Goal: Task Accomplishment & Management: Use online tool/utility

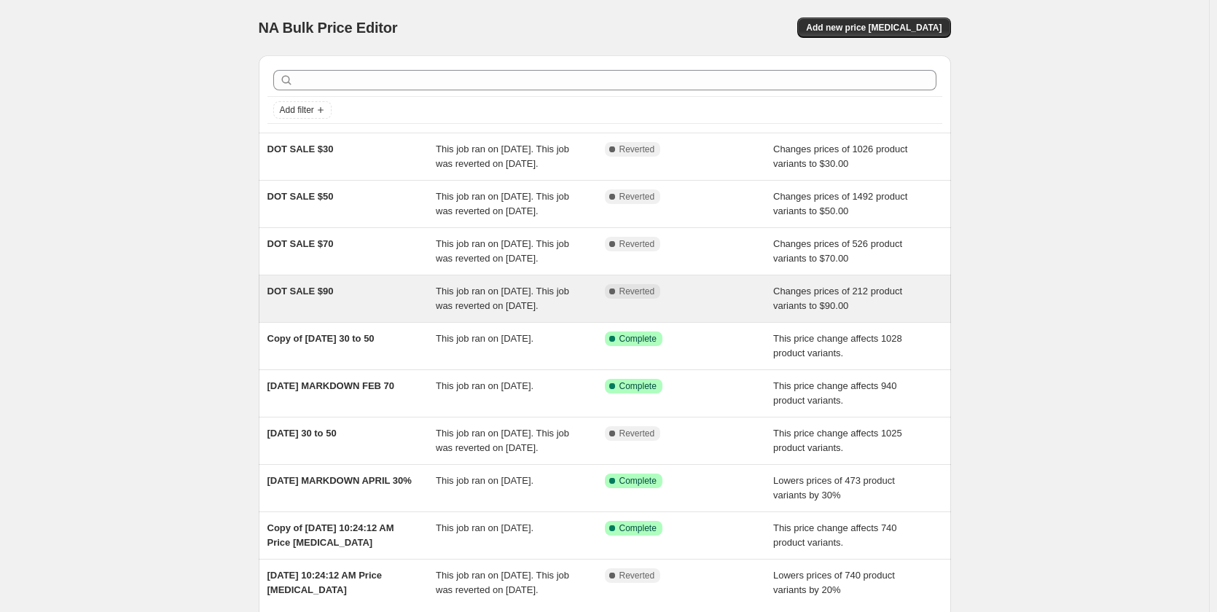
click at [320, 297] on span "DOT SALE $90" at bounding box center [300, 291] width 66 height 11
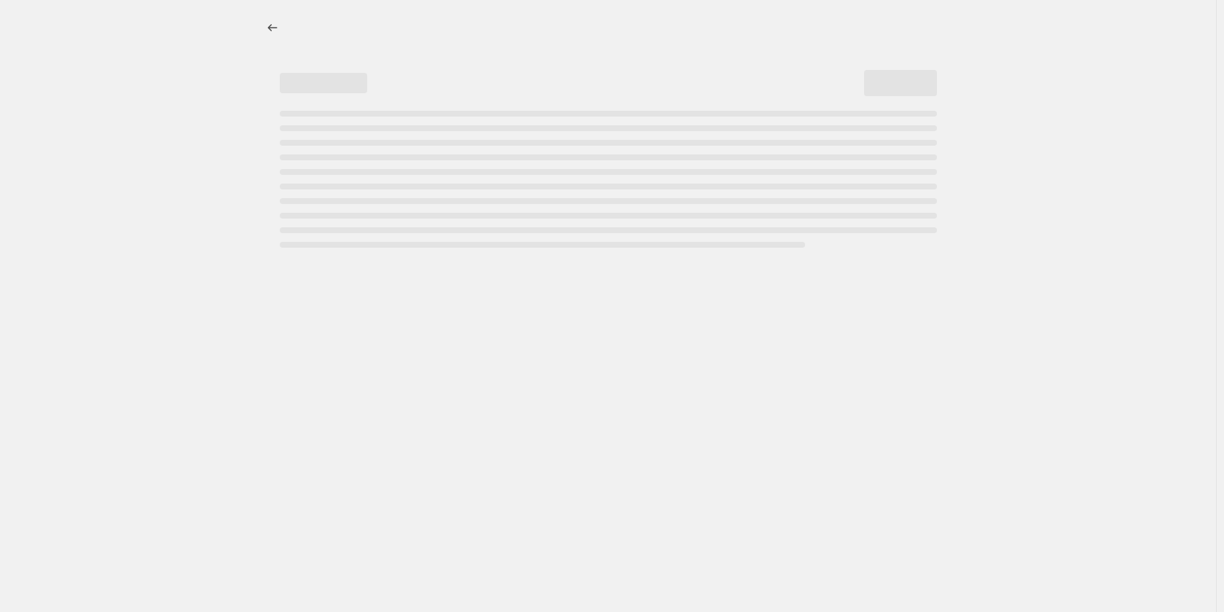
select select "no_change"
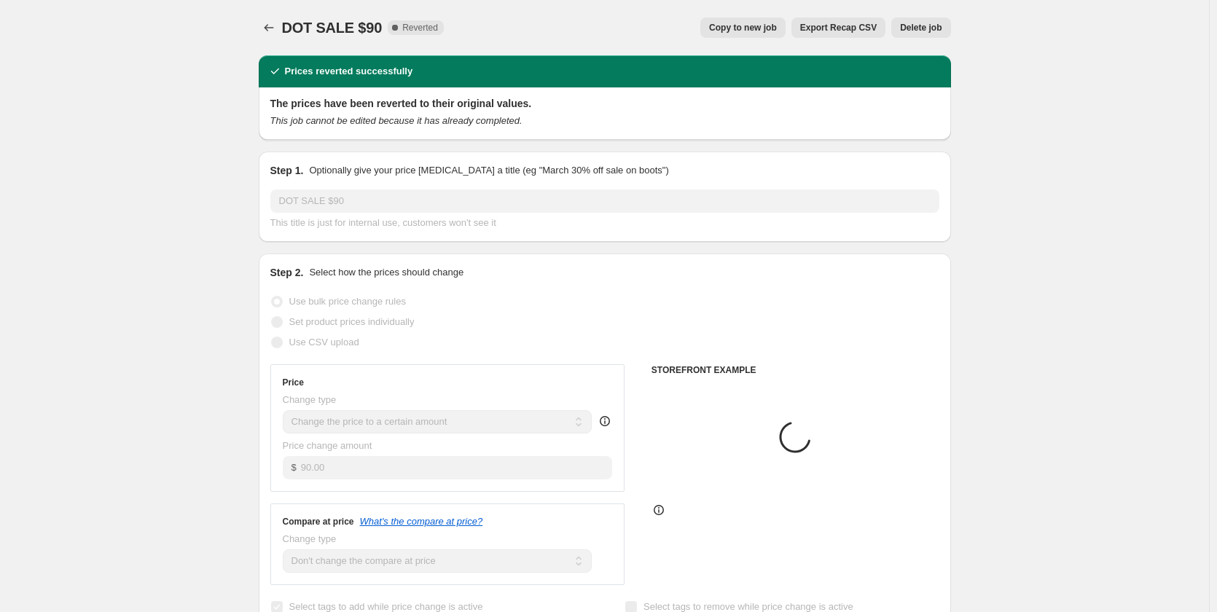
select select "collection"
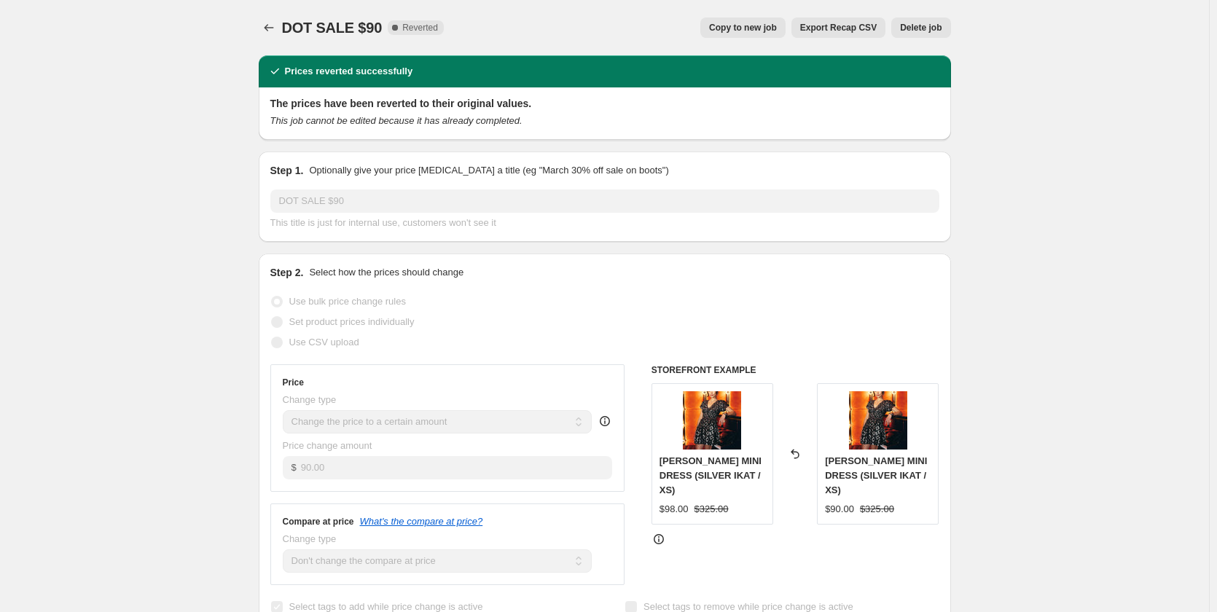
click at [737, 31] on span "Copy to new job" at bounding box center [743, 28] width 68 height 12
select select "no_change"
select select "collection"
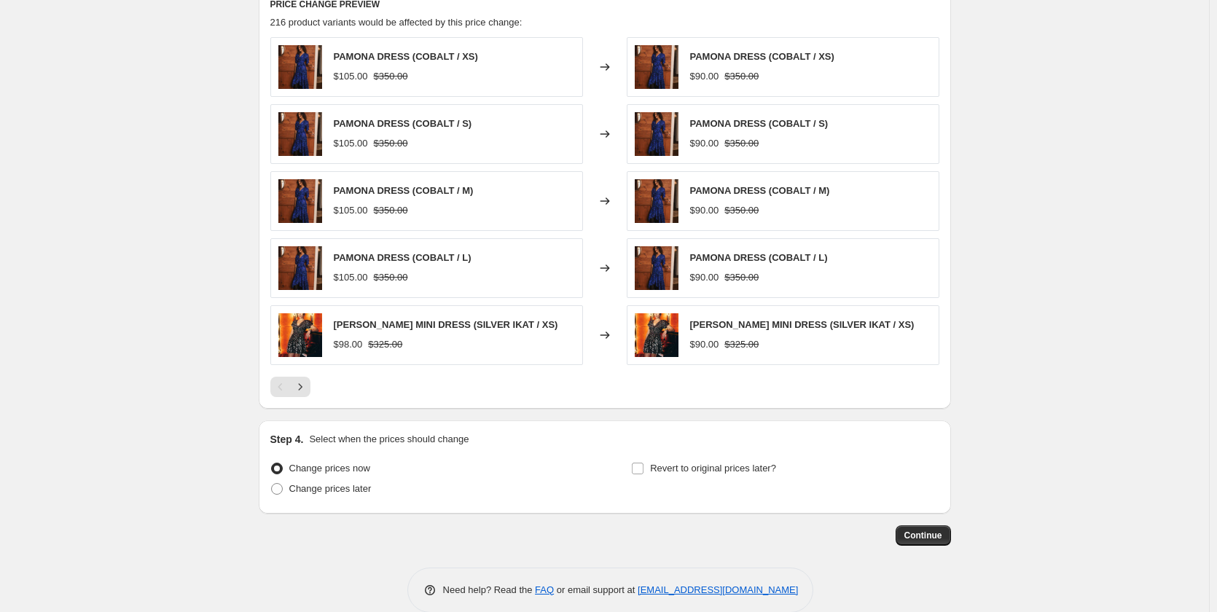
scroll to position [955, 0]
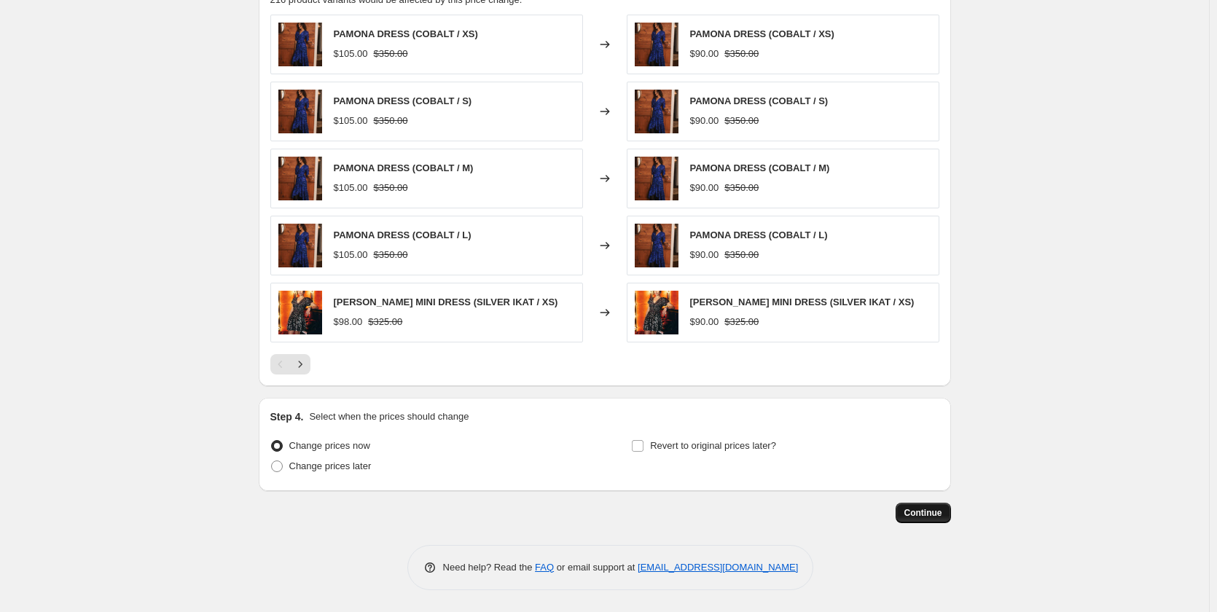
click at [916, 508] on span "Continue" at bounding box center [923, 513] width 38 height 12
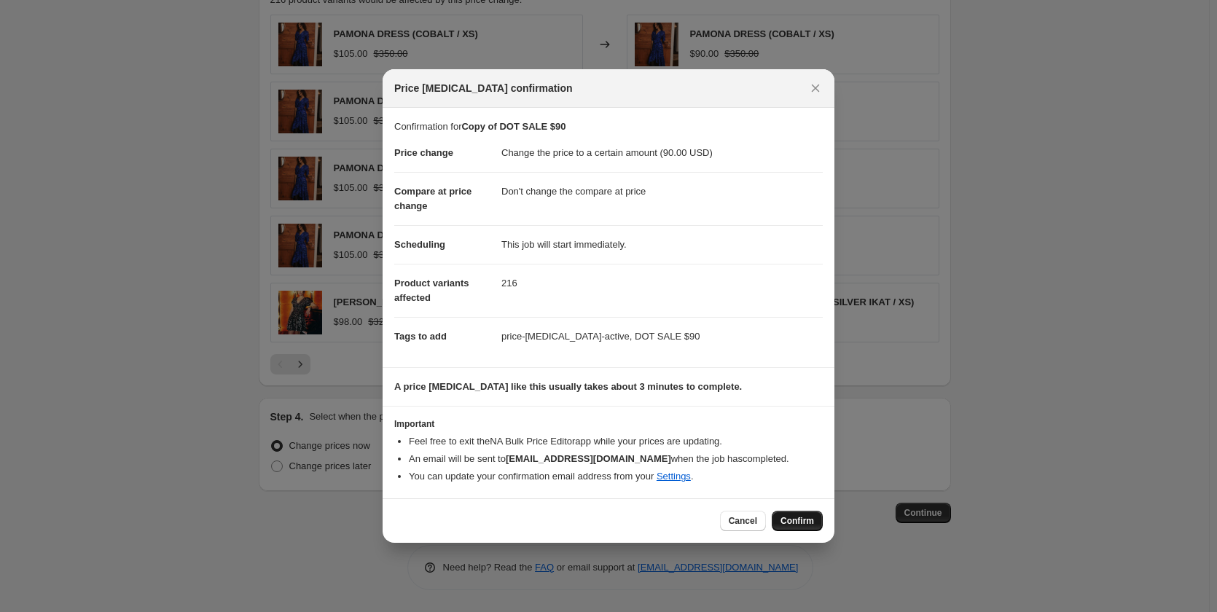
click at [793, 523] on span "Confirm" at bounding box center [797, 521] width 34 height 12
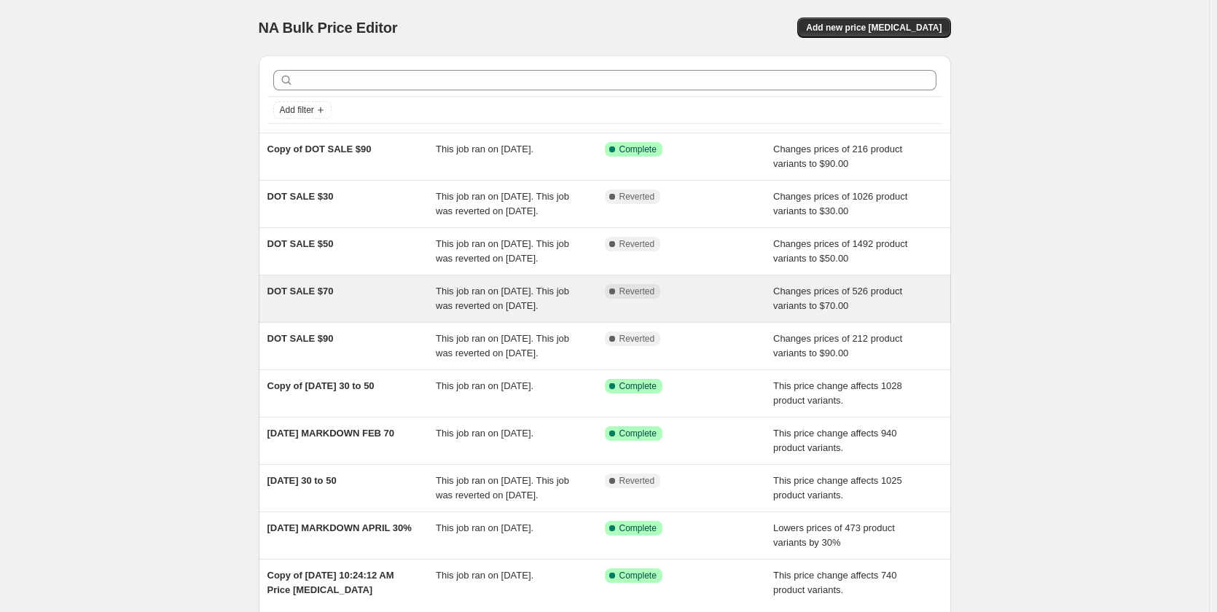
click at [320, 297] on span "DOT SALE $70" at bounding box center [300, 291] width 66 height 11
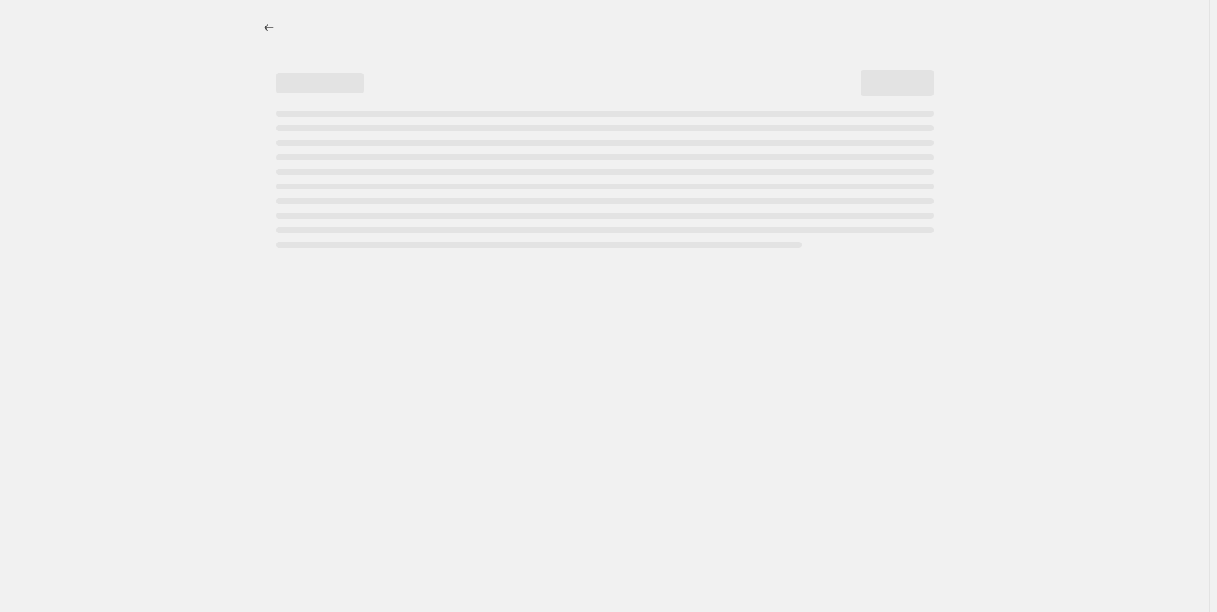
select select "no_change"
select select "collection"
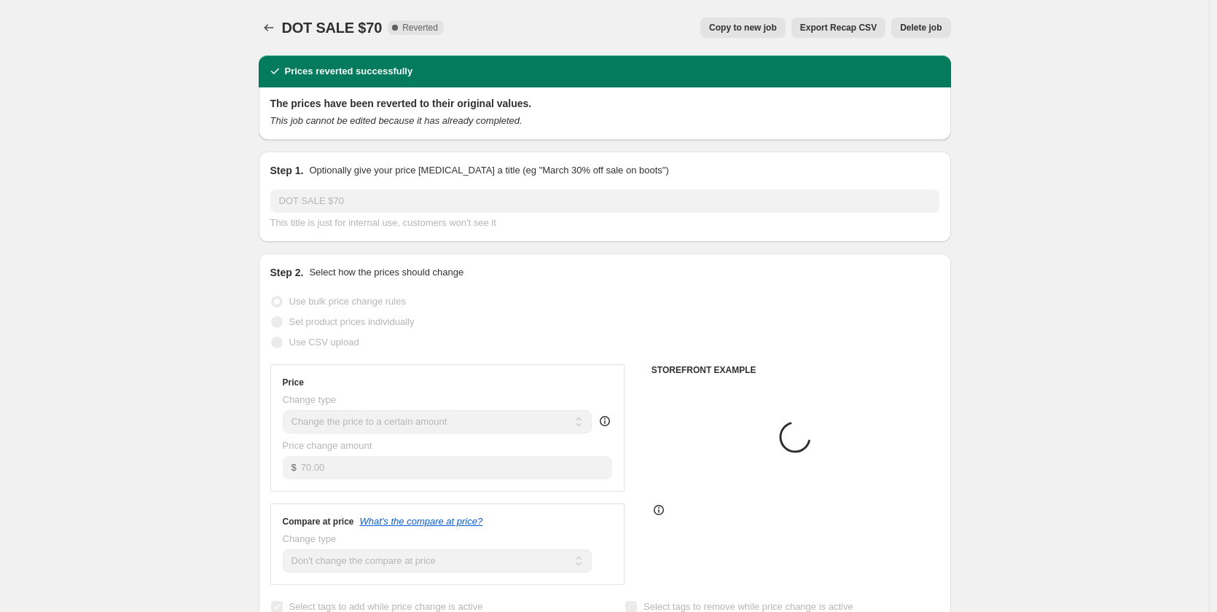
click at [770, 28] on span "Copy to new job" at bounding box center [743, 28] width 68 height 12
select select "no_change"
select select "collection"
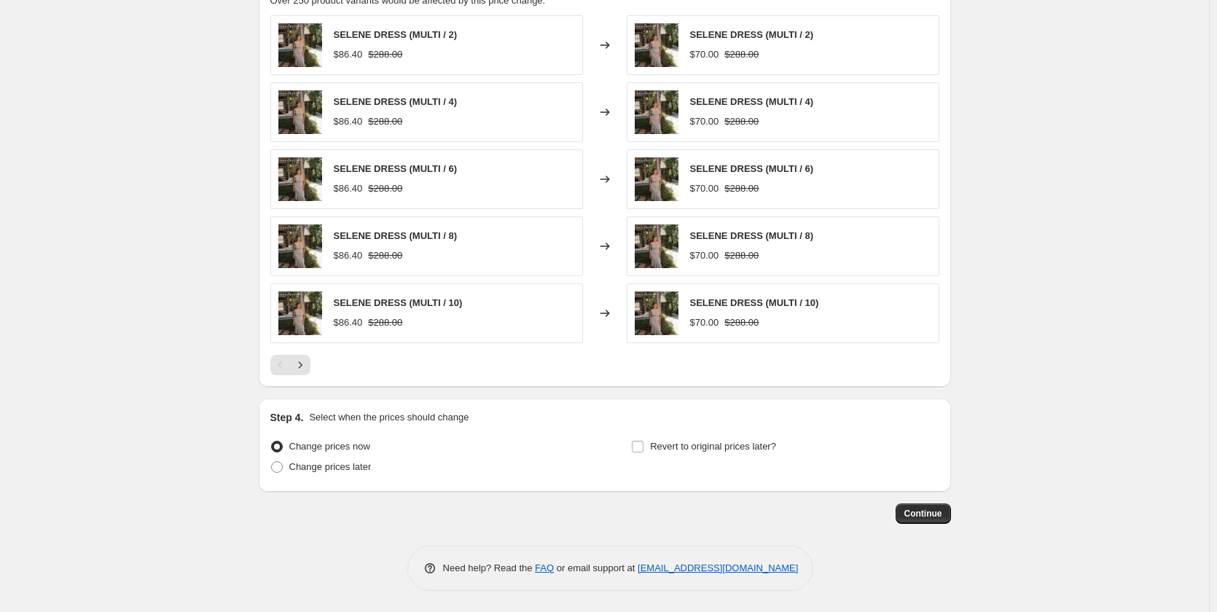
scroll to position [955, 0]
click at [926, 521] on button "Continue" at bounding box center [922, 513] width 55 height 20
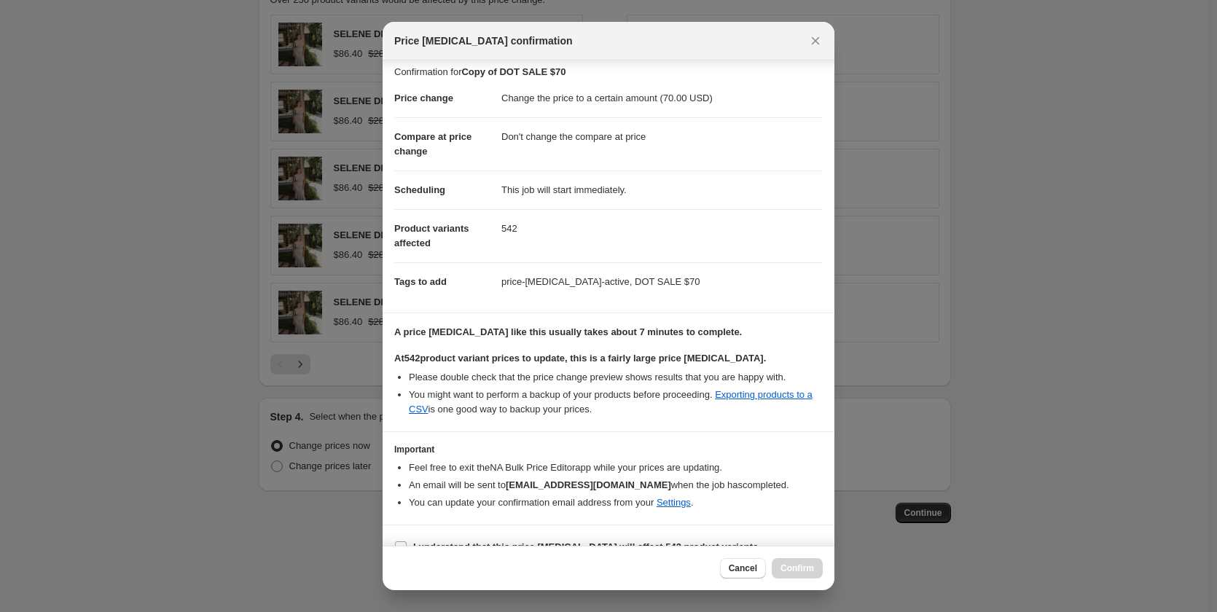
scroll to position [31, 0]
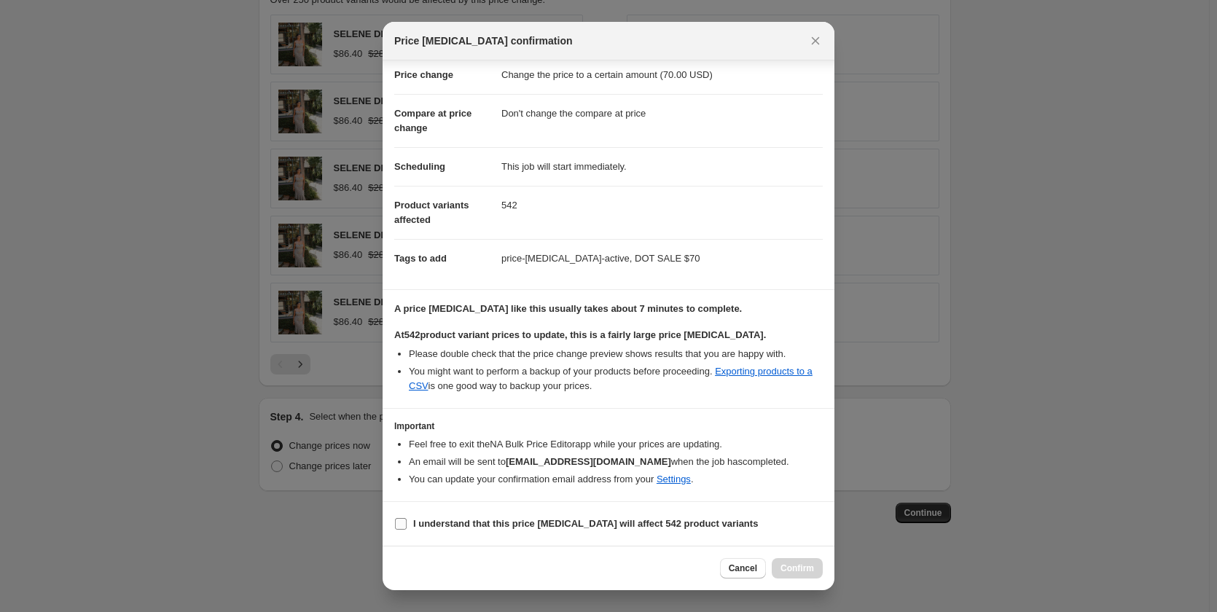
click at [616, 518] on b "I understand that this price [MEDICAL_DATA] will affect 542 product variants" at bounding box center [585, 523] width 345 height 11
click at [407, 518] on input "I understand that this price [MEDICAL_DATA] will affect 542 product variants" at bounding box center [401, 524] width 12 height 12
checkbox input "true"
click at [791, 567] on span "Confirm" at bounding box center [797, 568] width 34 height 12
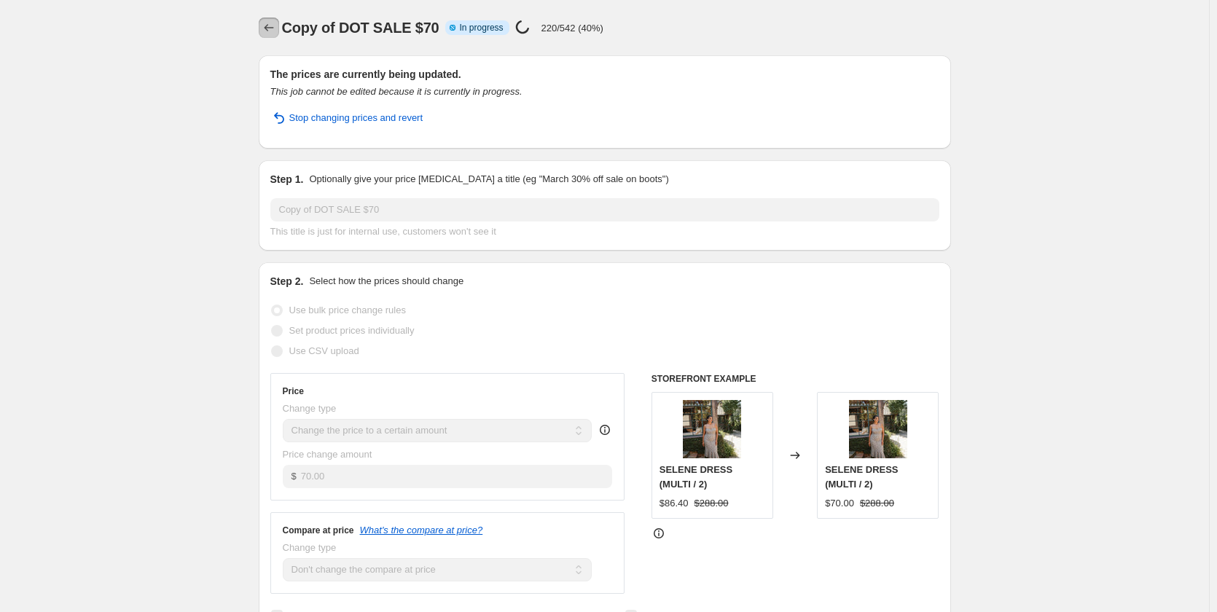
click at [270, 25] on icon "Price change jobs" at bounding box center [268, 27] width 9 height 7
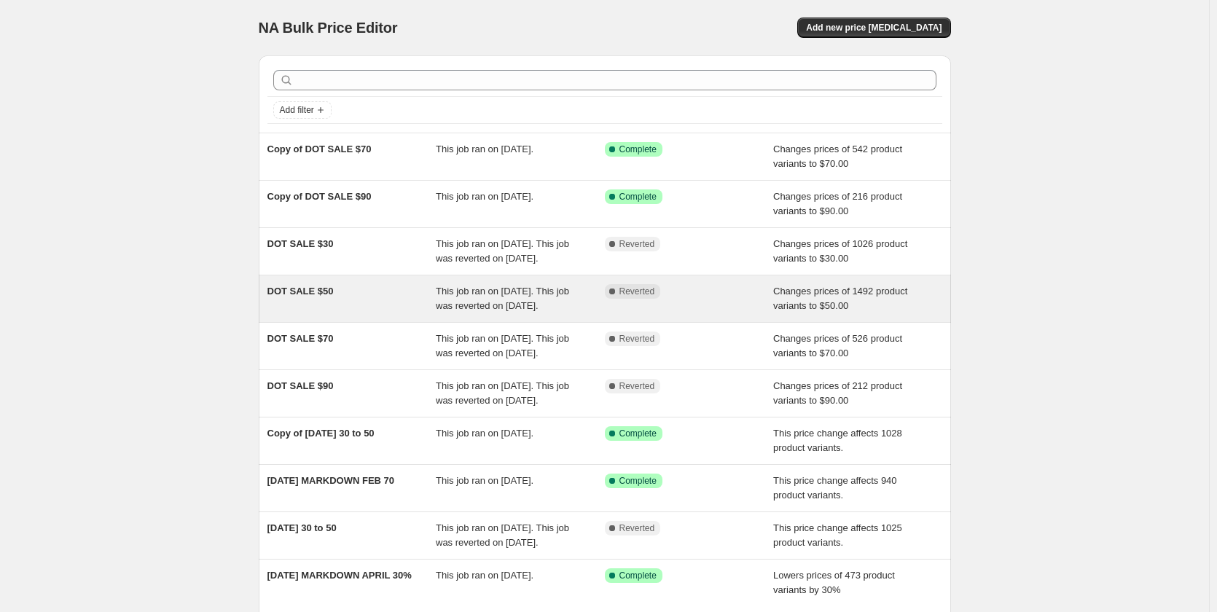
click at [311, 297] on span "DOT SALE $50" at bounding box center [300, 291] width 66 height 11
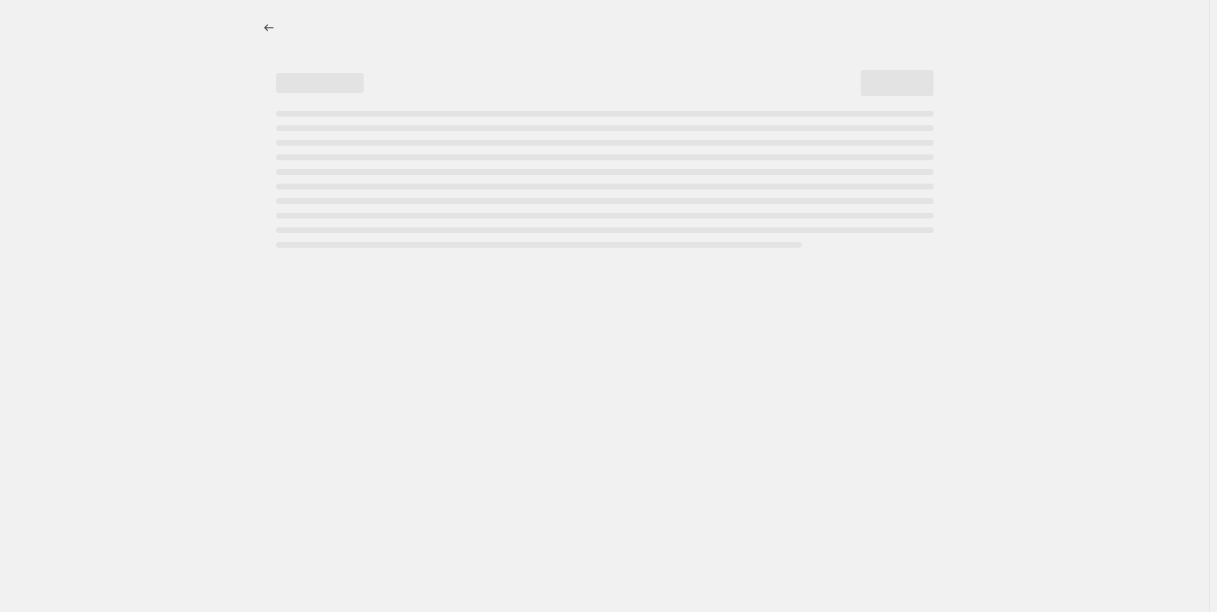
select select "no_change"
select select "collection"
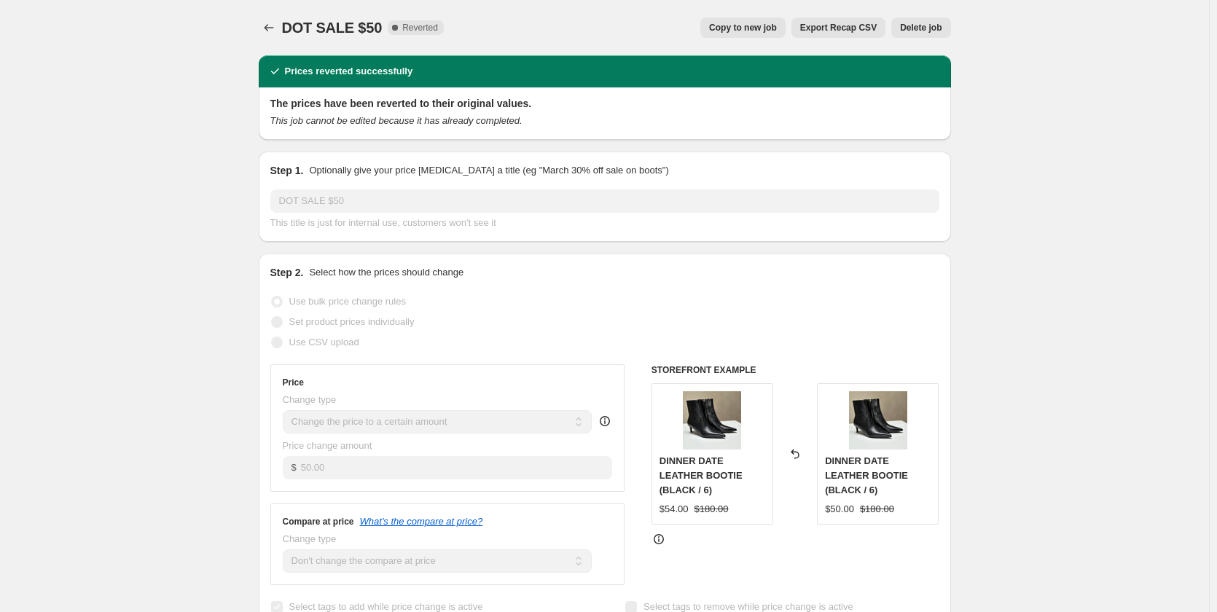
click at [759, 28] on span "Copy to new job" at bounding box center [743, 28] width 68 height 12
select select "no_change"
select select "collection"
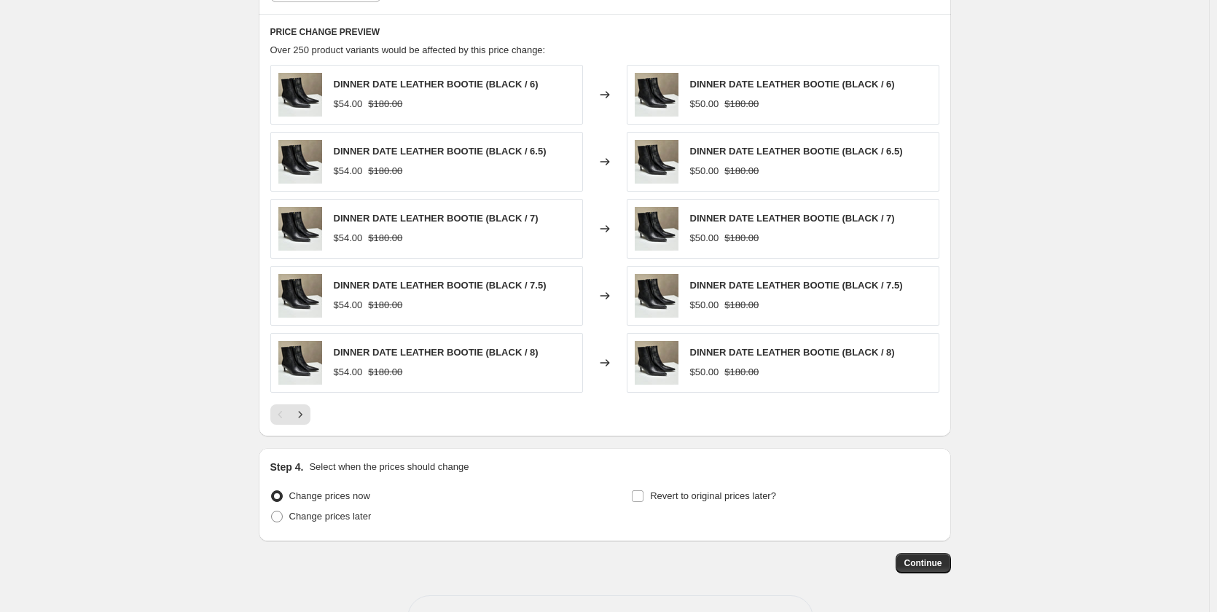
scroll to position [955, 0]
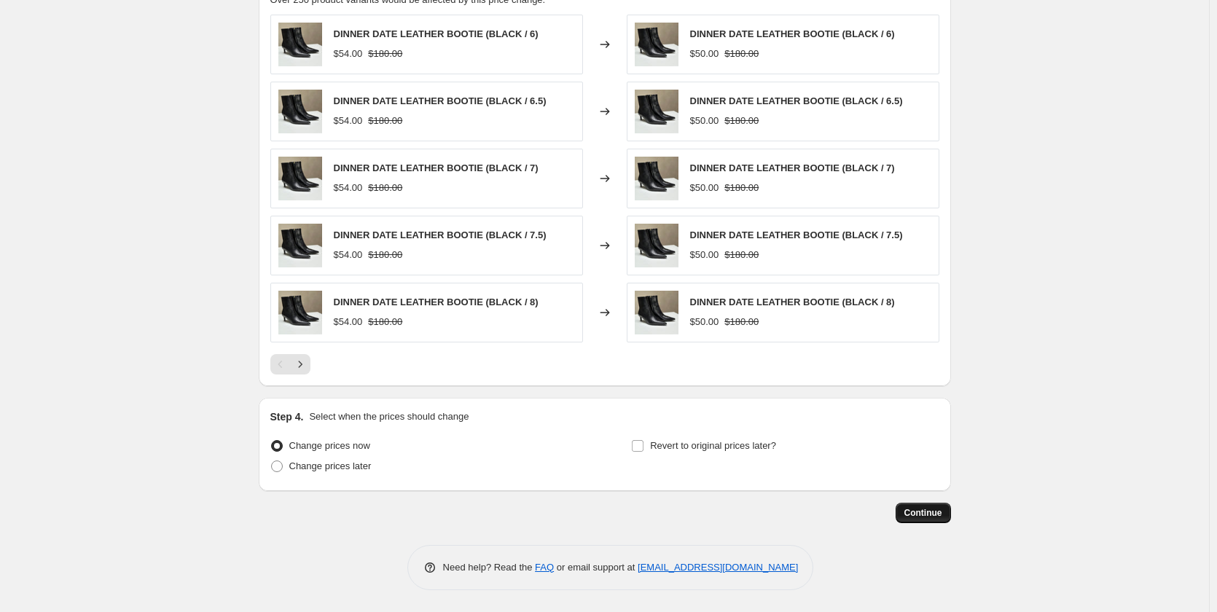
click at [930, 516] on span "Continue" at bounding box center [923, 513] width 38 height 12
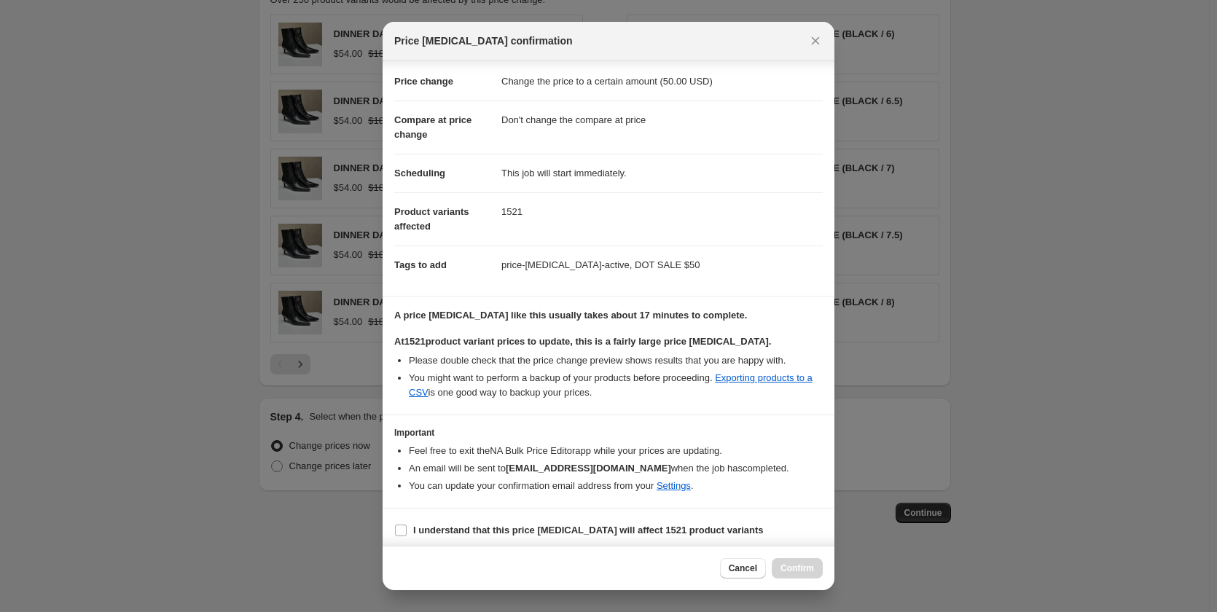
scroll to position [31, 0]
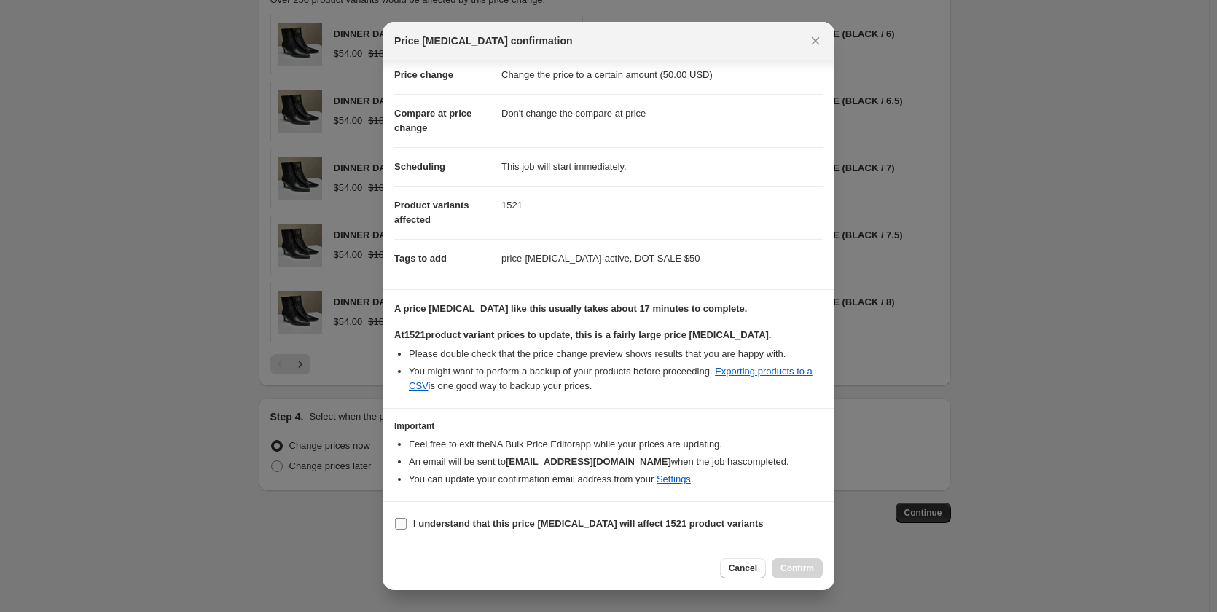
click at [612, 526] on b "I understand that this price [MEDICAL_DATA] will affect 1521 product variants" at bounding box center [588, 523] width 350 height 11
click at [407, 526] on input "I understand that this price [MEDICAL_DATA] will affect 1521 product variants" at bounding box center [401, 524] width 12 height 12
checkbox input "true"
click at [790, 568] on span "Confirm" at bounding box center [797, 568] width 34 height 12
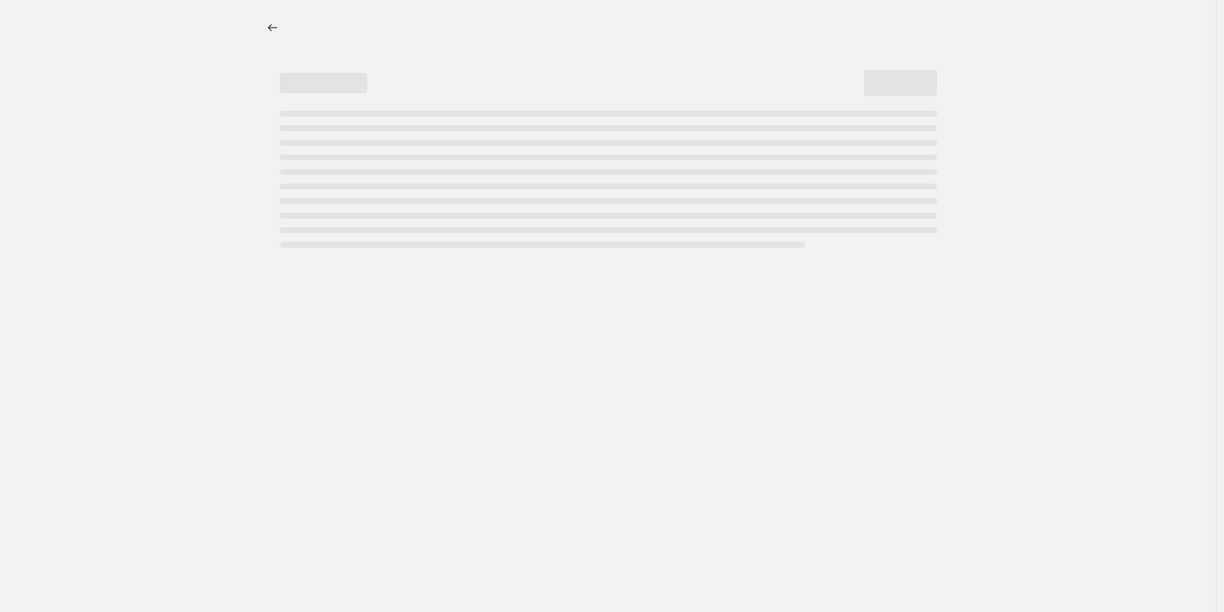
select select "no_change"
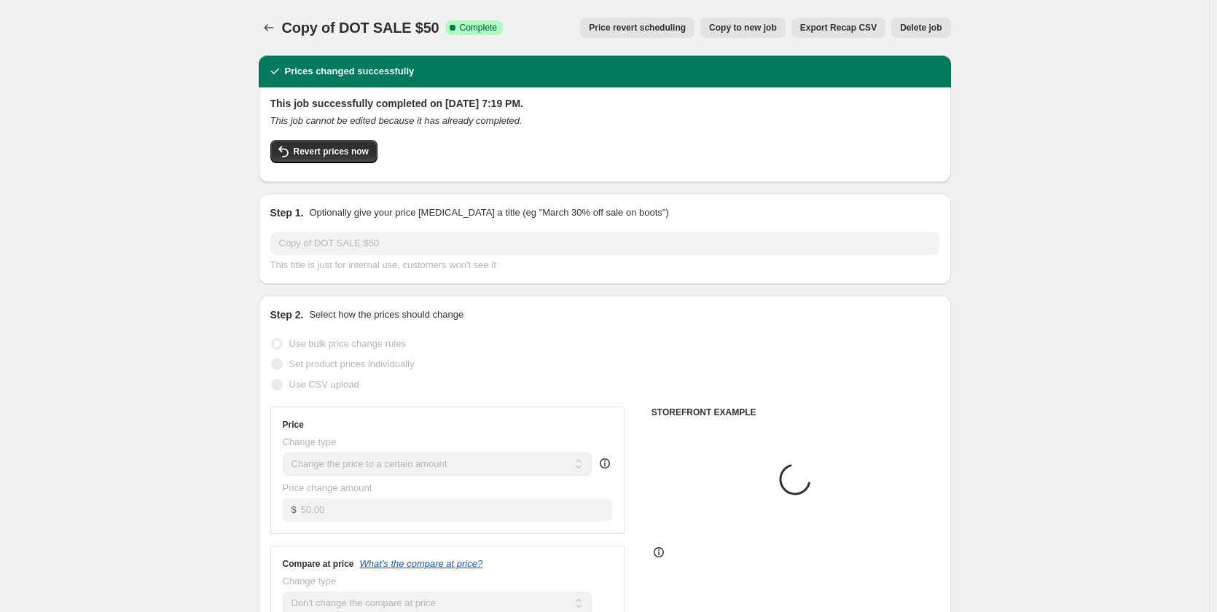
select select "collection"
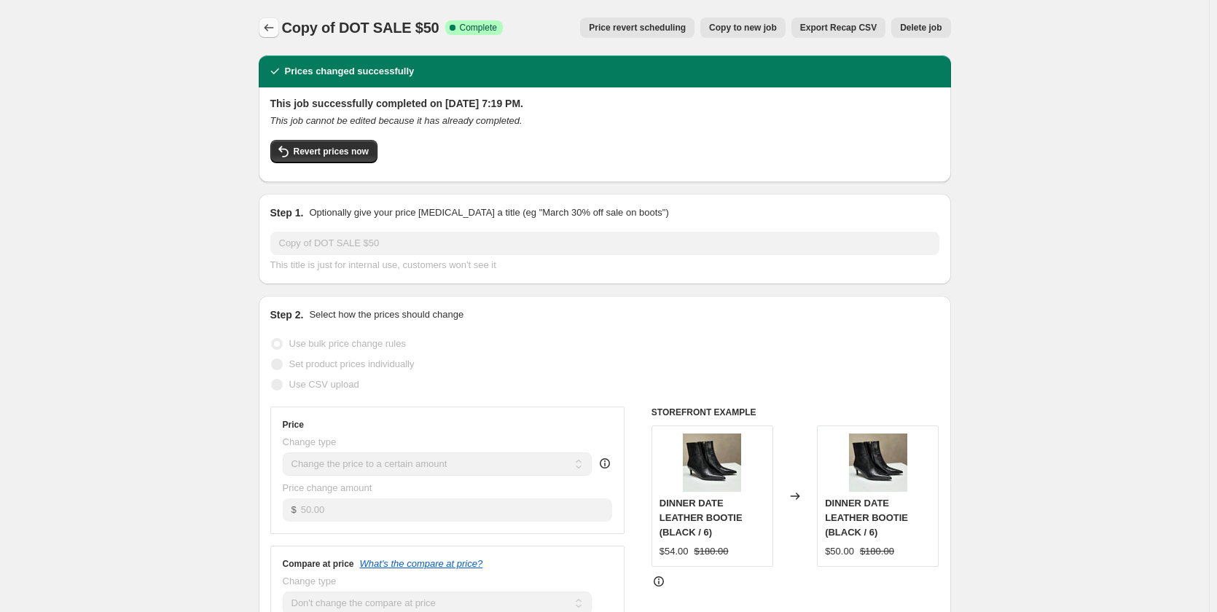
click at [276, 26] on icon "Price change jobs" at bounding box center [269, 27] width 15 height 15
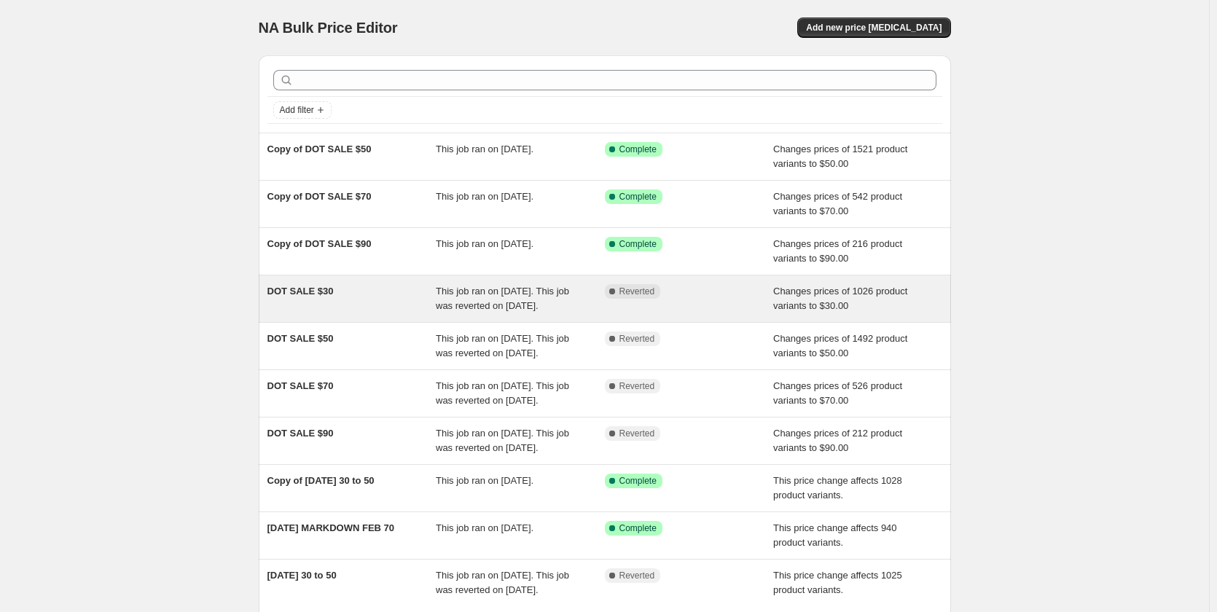
click at [306, 290] on span "DOT SALE $30" at bounding box center [300, 291] width 66 height 11
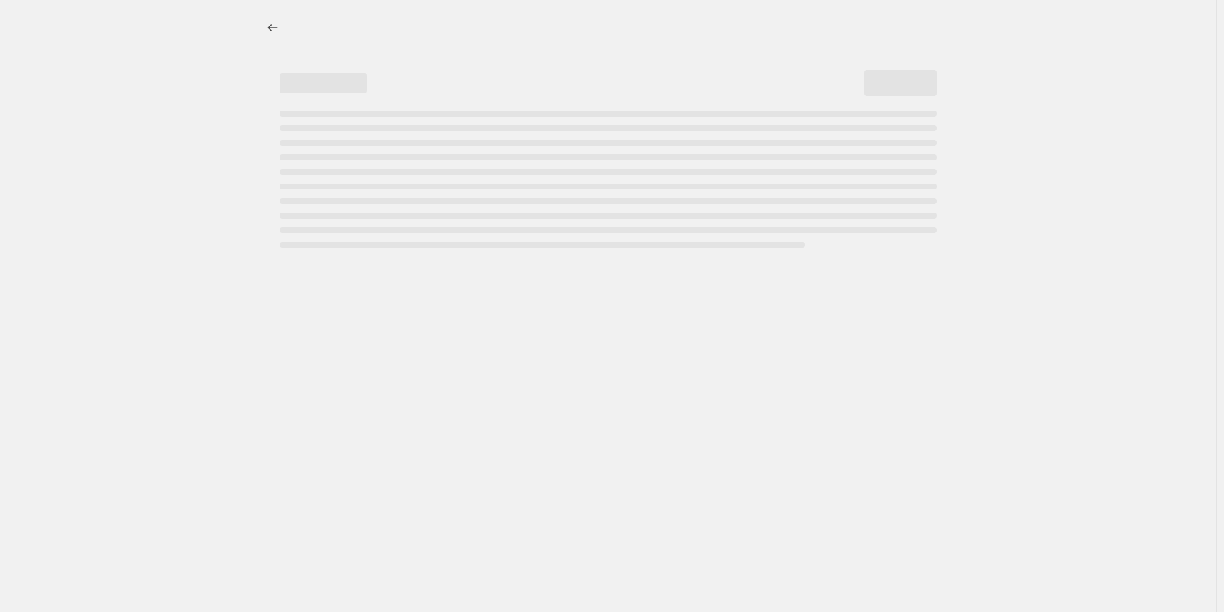
select select "no_change"
select select "collection"
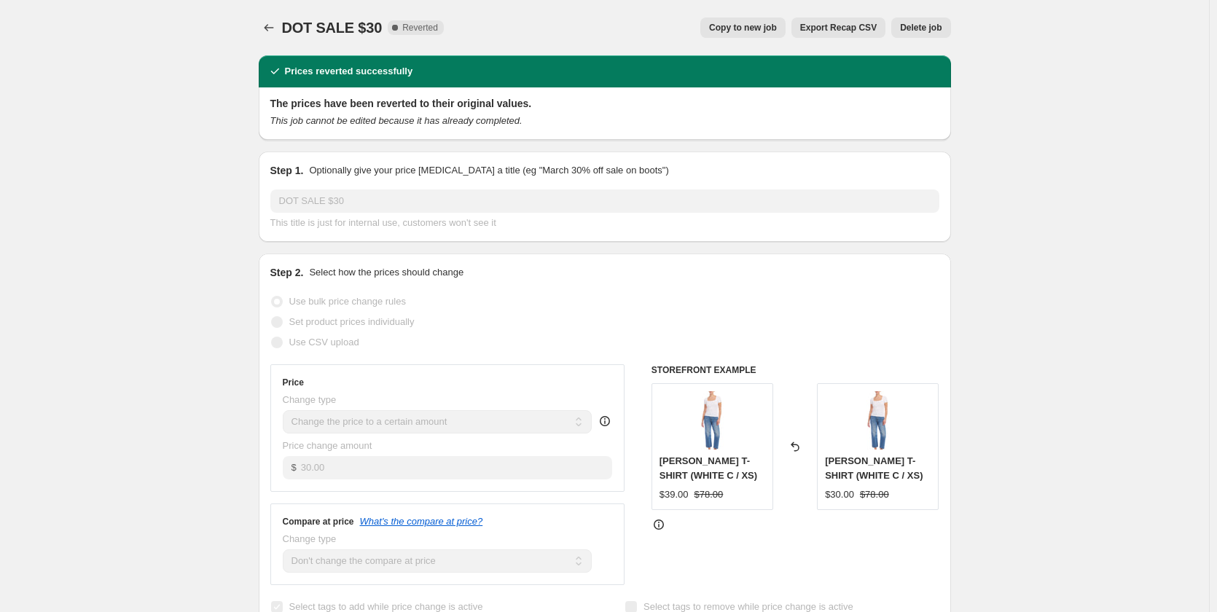
click at [756, 28] on span "Copy to new job" at bounding box center [743, 28] width 68 height 12
select select "no_change"
select select "collection"
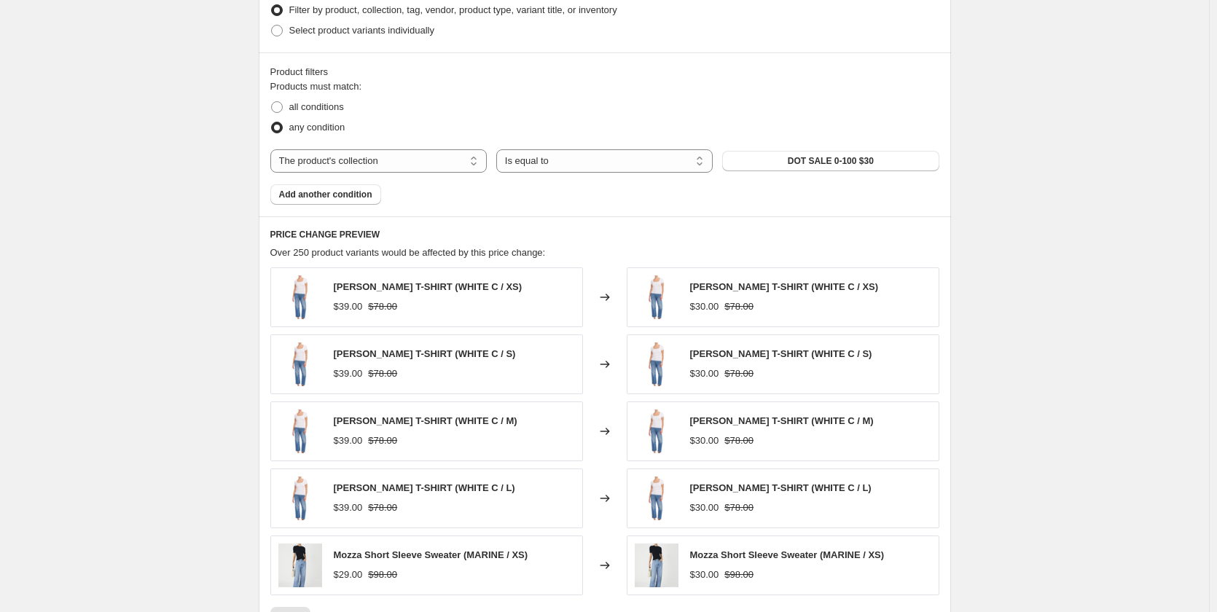
scroll to position [955, 0]
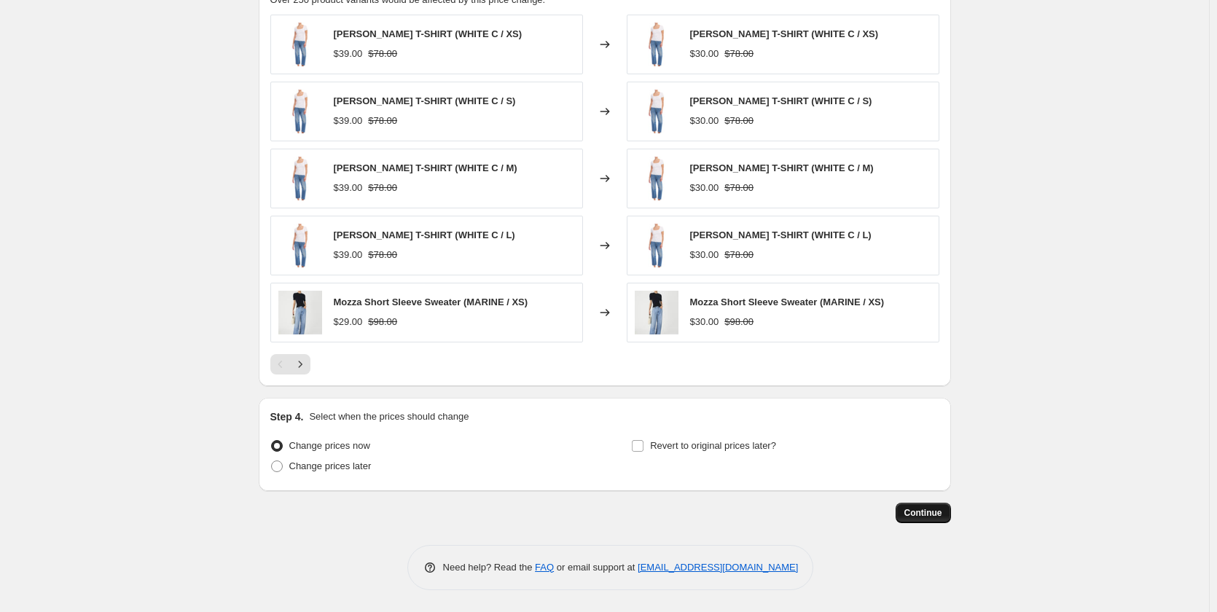
click at [934, 511] on span "Continue" at bounding box center [923, 513] width 38 height 12
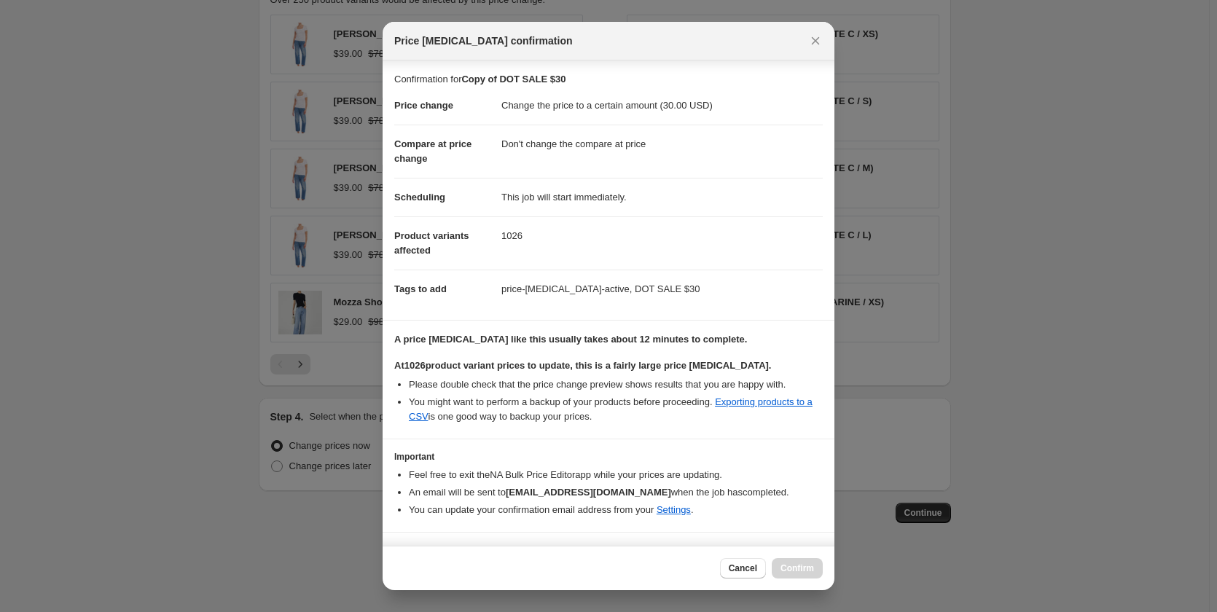
scroll to position [31, 0]
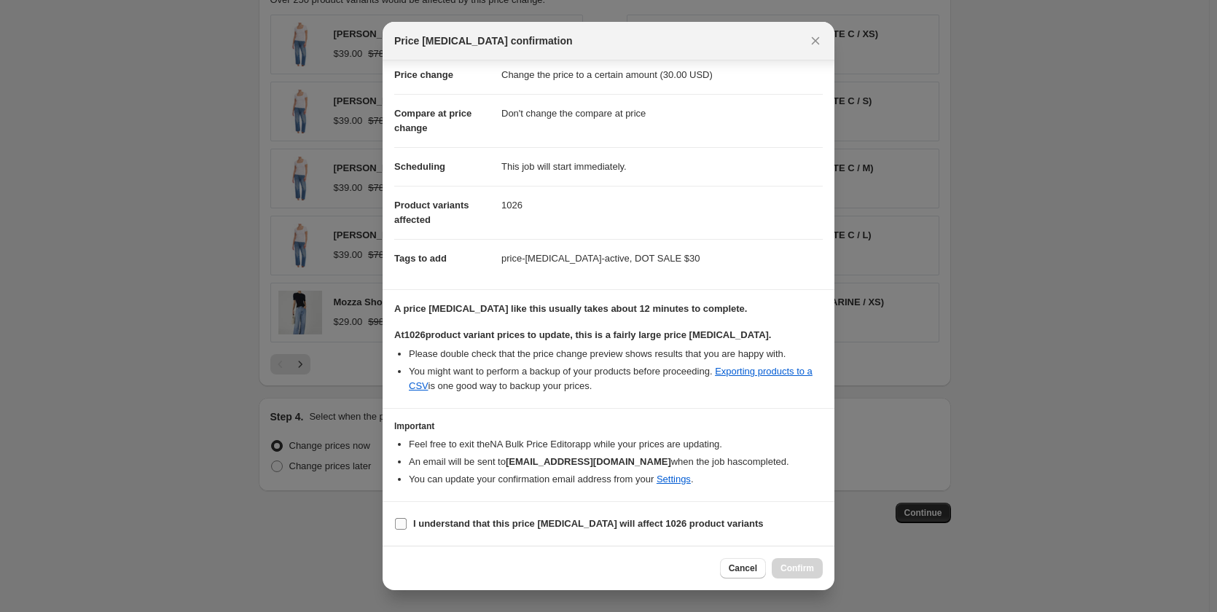
click at [498, 522] on b "I understand that this price change job will affect 1026 product variants" at bounding box center [588, 523] width 350 height 11
click at [407, 522] on input "I understand that this price change job will affect 1026 product variants" at bounding box center [401, 524] width 12 height 12
checkbox input "true"
click at [800, 566] on span "Confirm" at bounding box center [797, 568] width 34 height 12
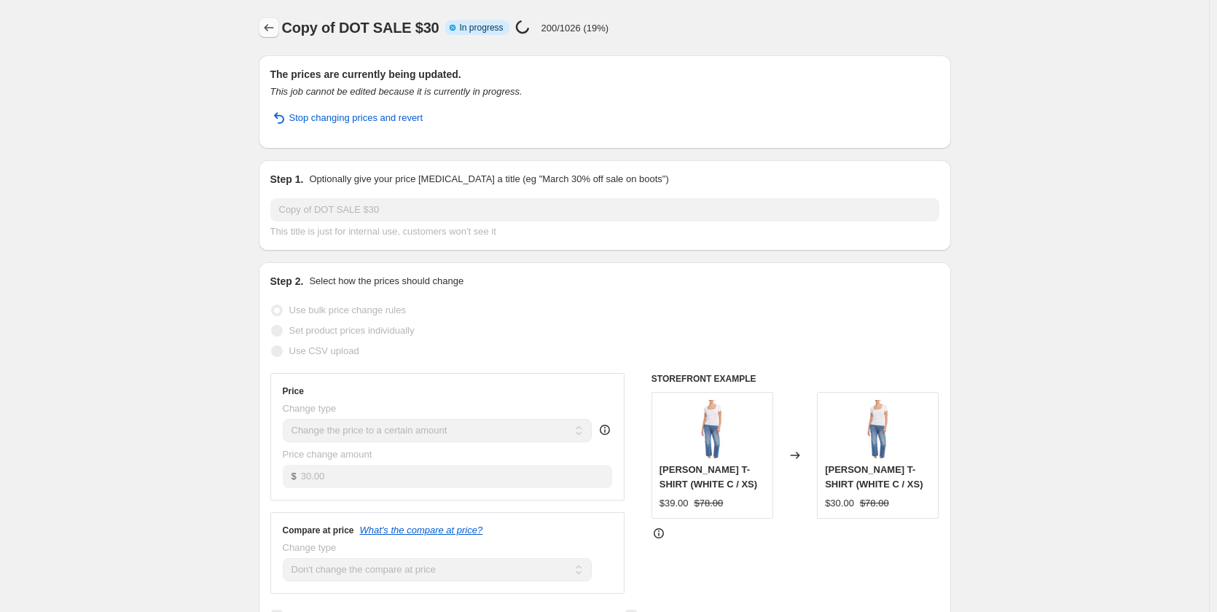
click at [275, 25] on icon "Price change jobs" at bounding box center [269, 27] width 15 height 15
